Goal: Transaction & Acquisition: Book appointment/travel/reservation

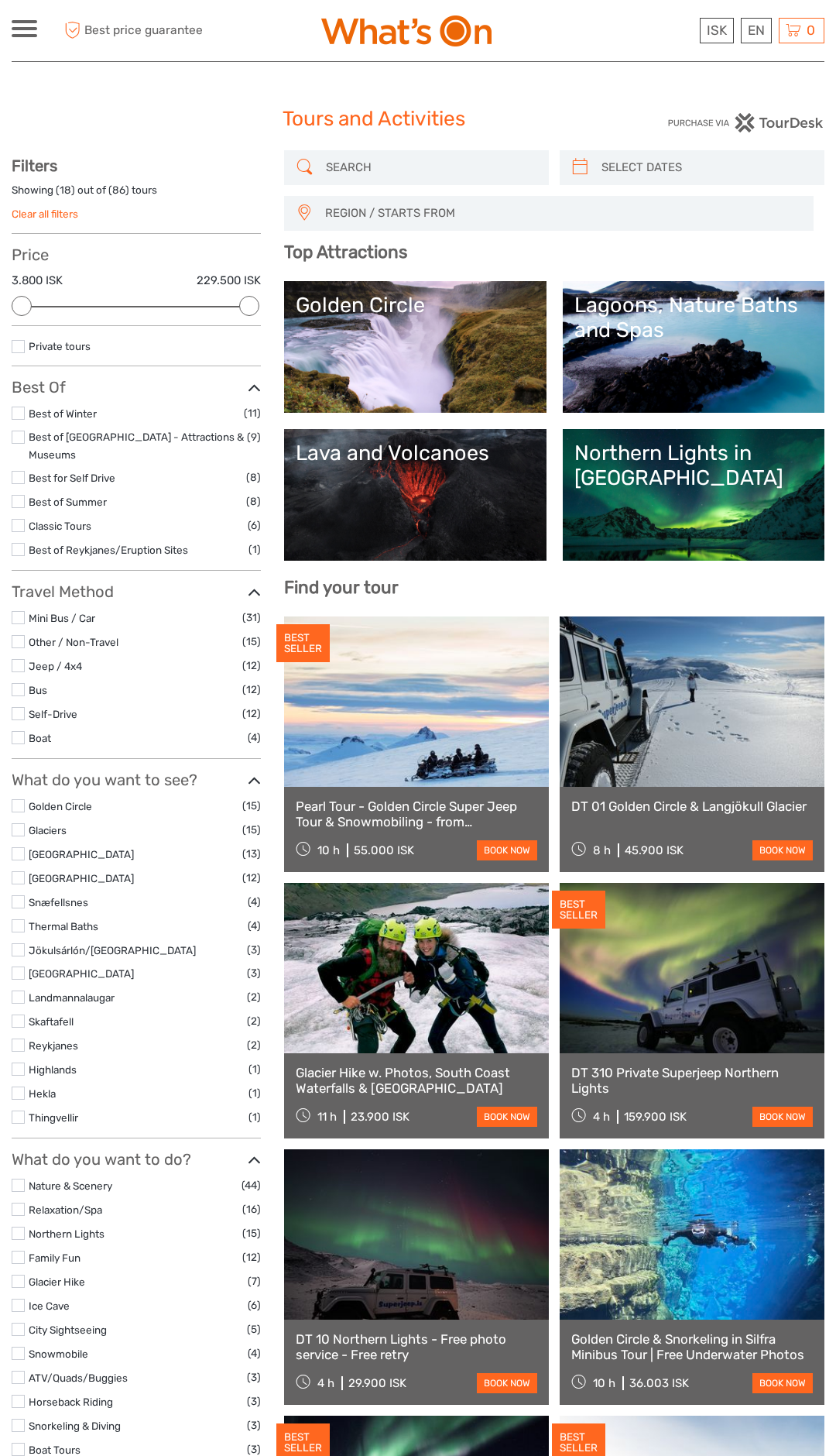
select select
click at [426, 489] on link "Lava and Volcanoes" at bounding box center [414, 495] width 238 height 108
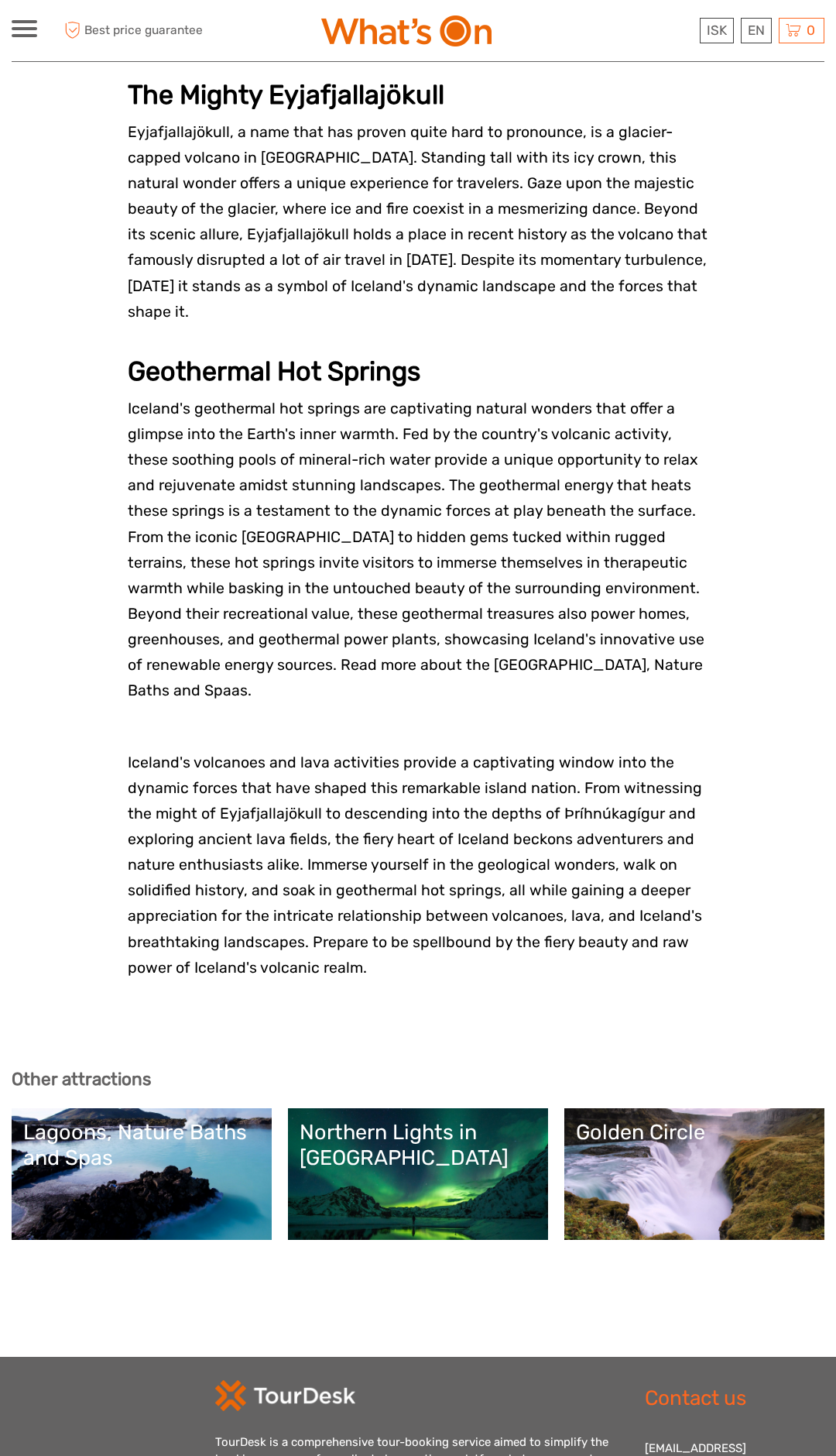
scroll to position [2134, 0]
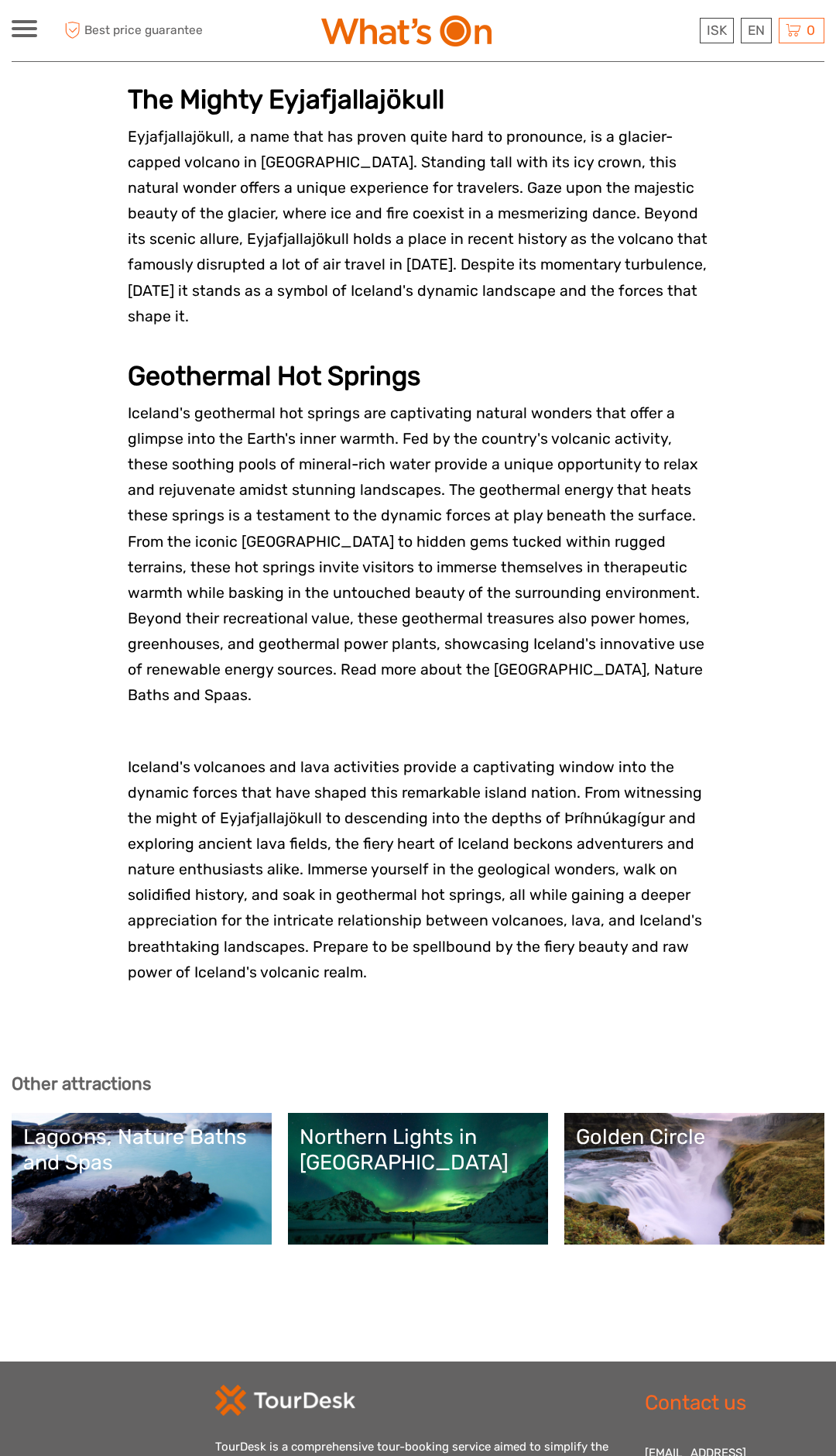
click at [682, 1124] on link "Golden Circle" at bounding box center [694, 1178] width 237 height 108
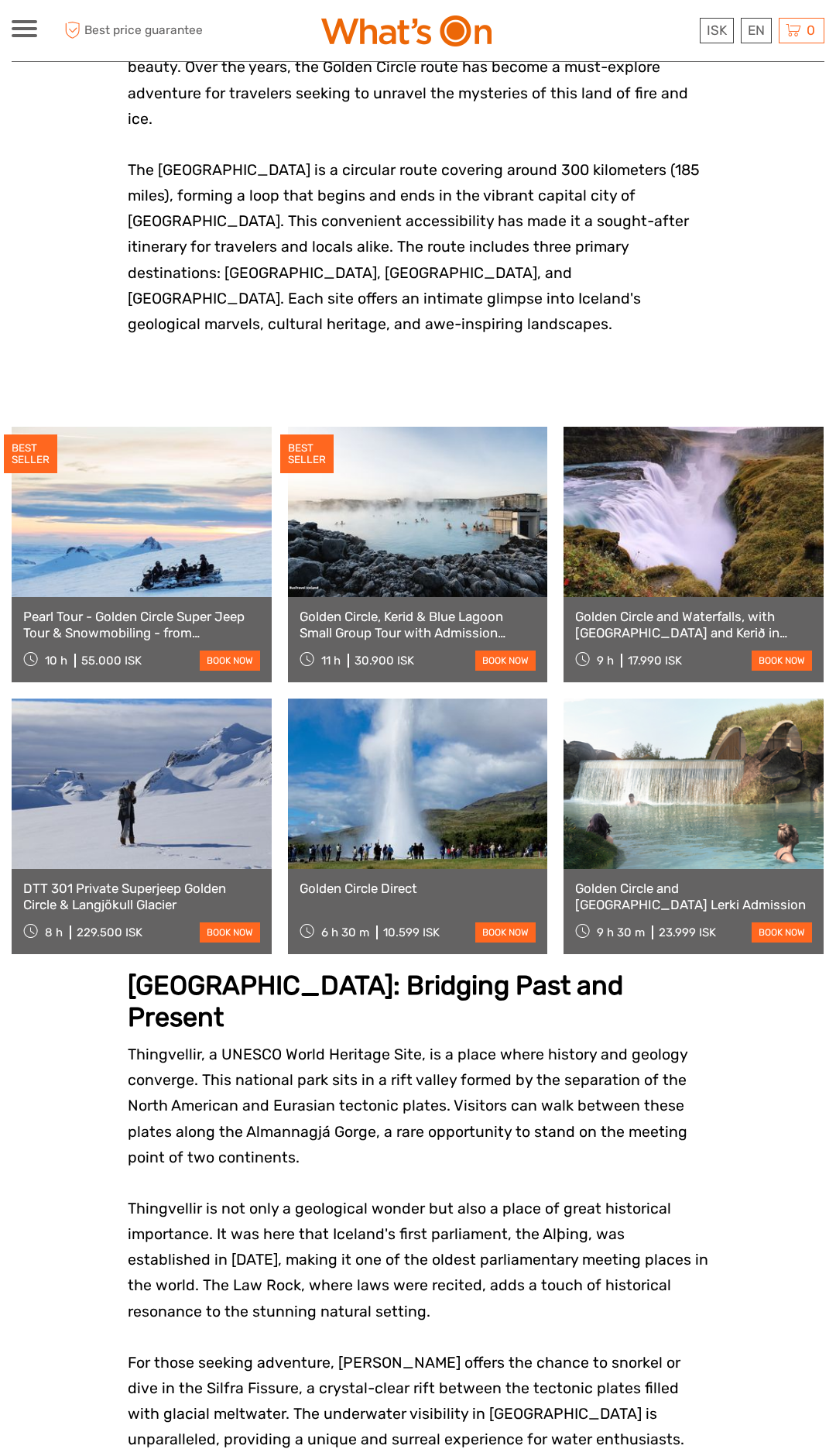
scroll to position [469, 0]
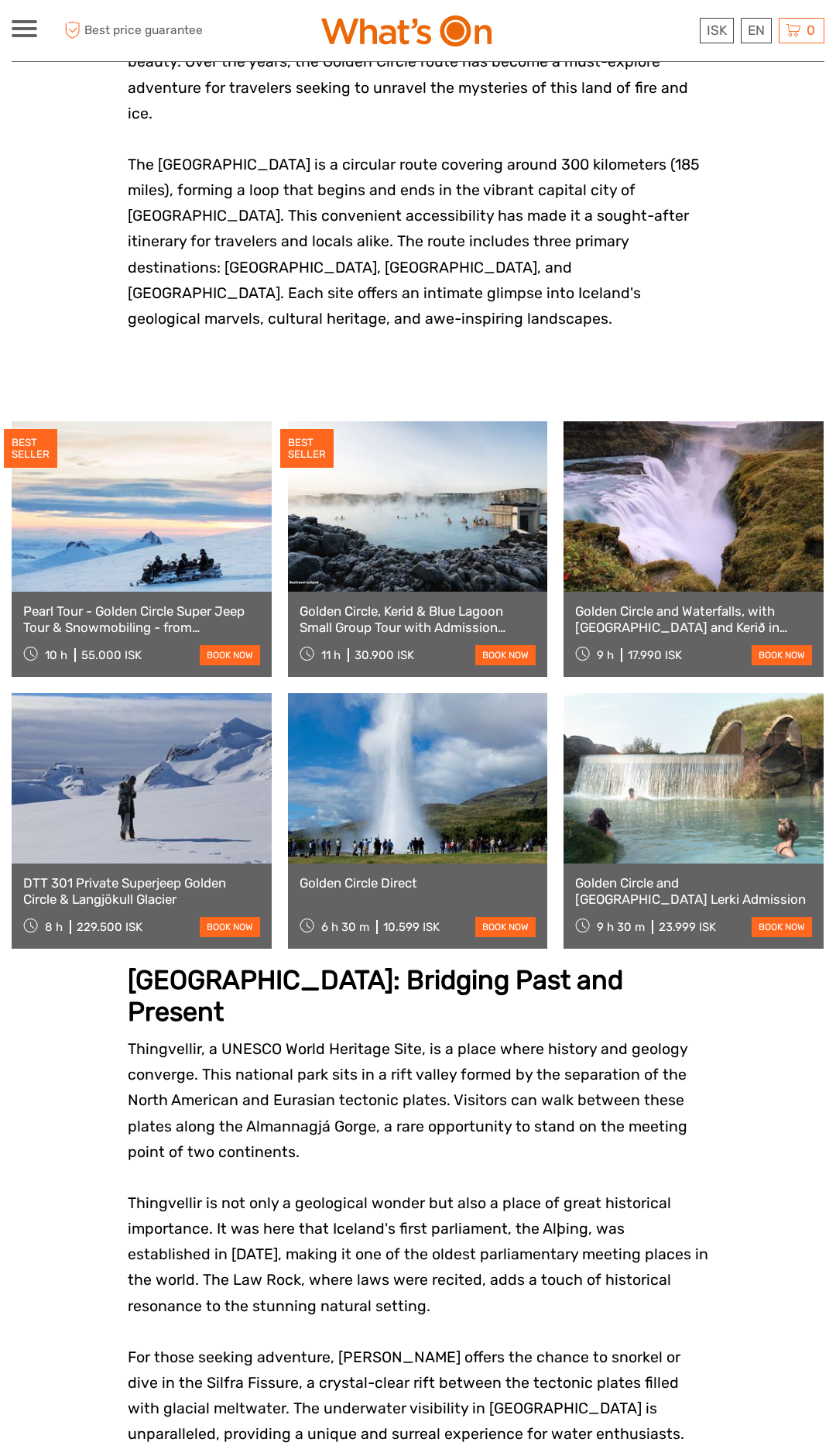
click at [499, 819] on link at bounding box center [418, 778] width 260 height 170
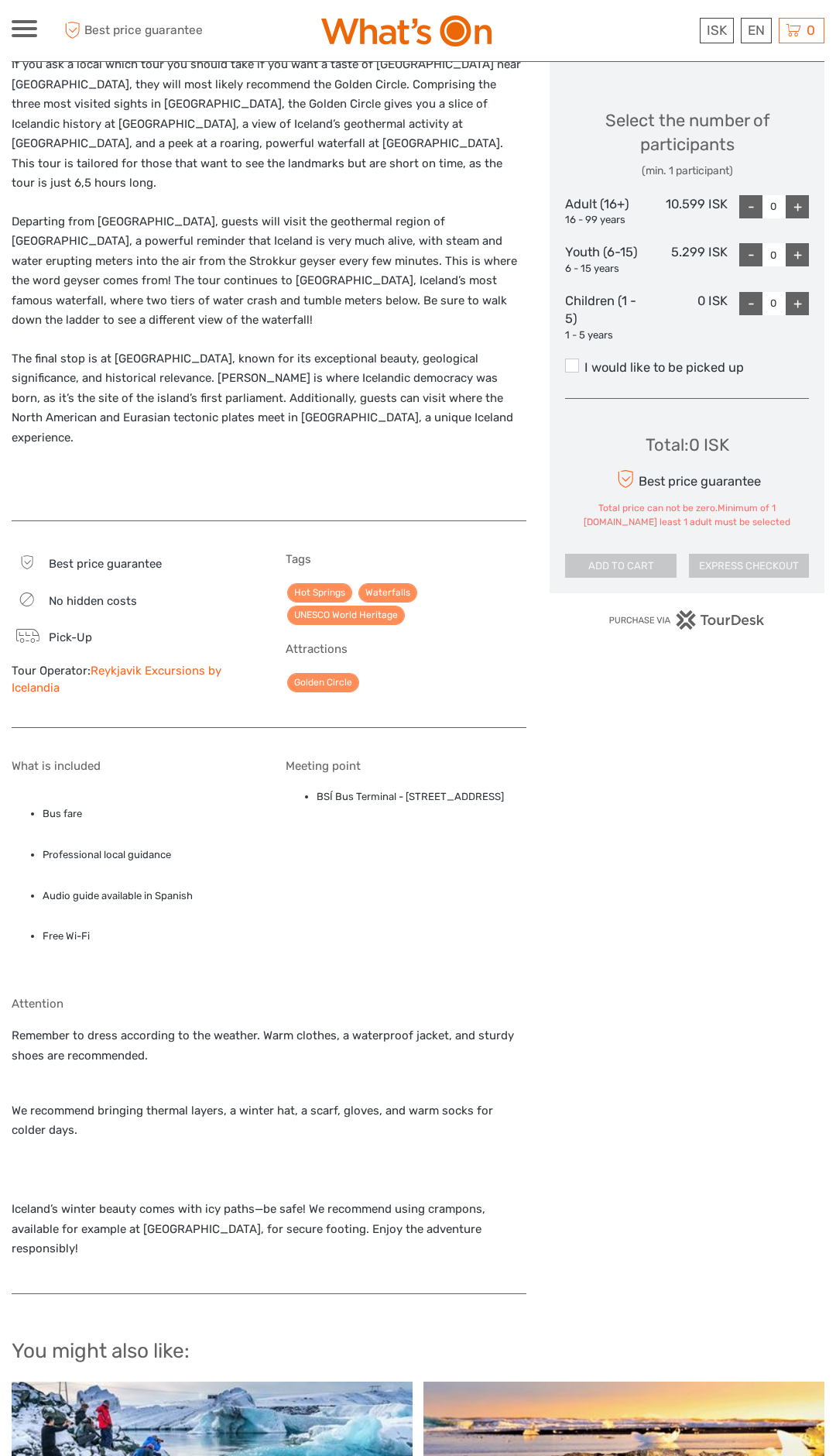
scroll to position [658, 0]
